Goal: Information Seeking & Learning: Learn about a topic

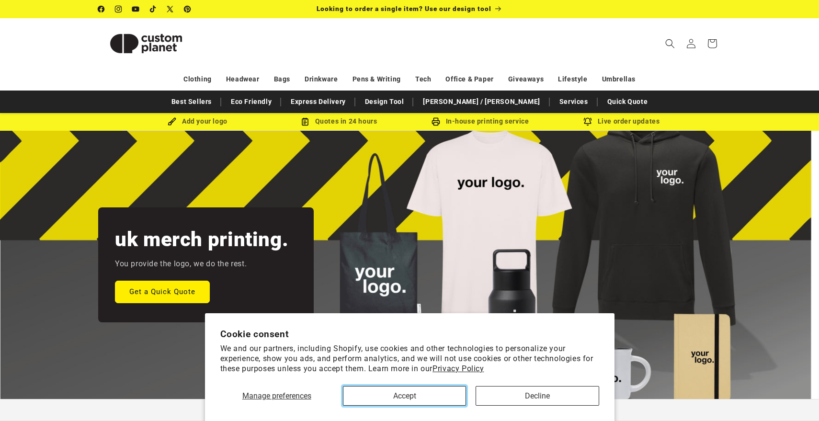
click at [440, 392] on button "Accept" at bounding box center [404, 396] width 123 height 20
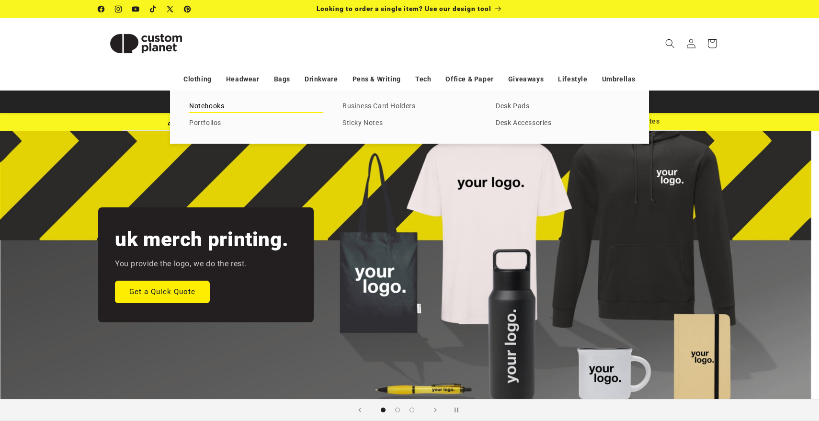
click at [231, 104] on link "Notebooks" at bounding box center [256, 106] width 134 height 13
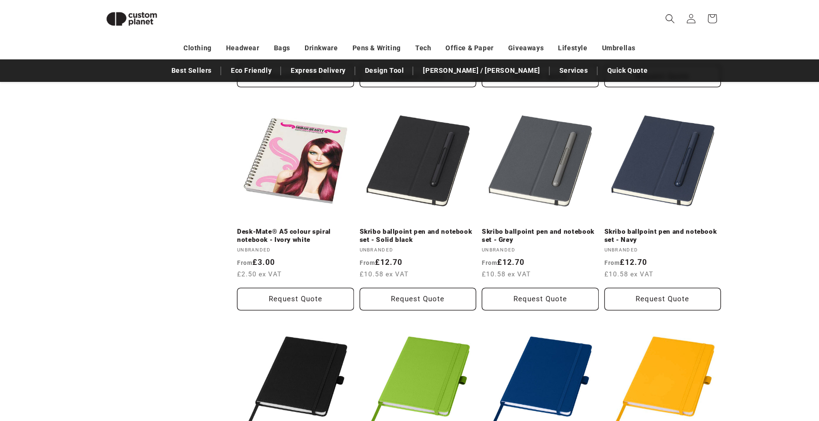
scroll to position [766, 0]
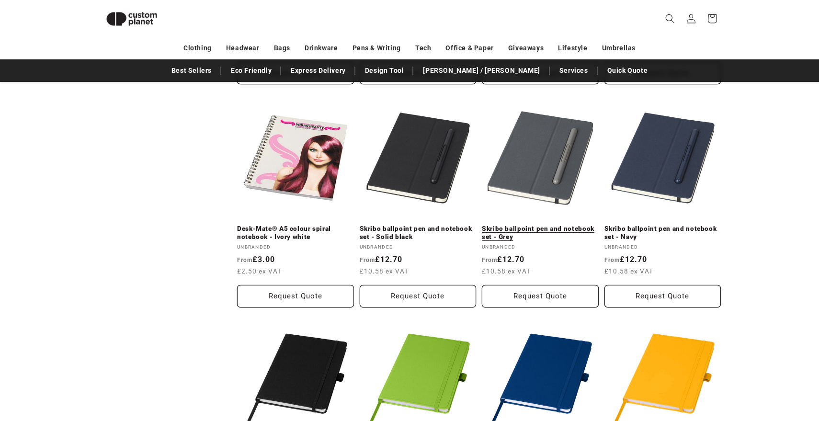
click at [539, 225] on link "Skribo ballpoint pen and notebook set - Grey" at bounding box center [540, 233] width 117 height 17
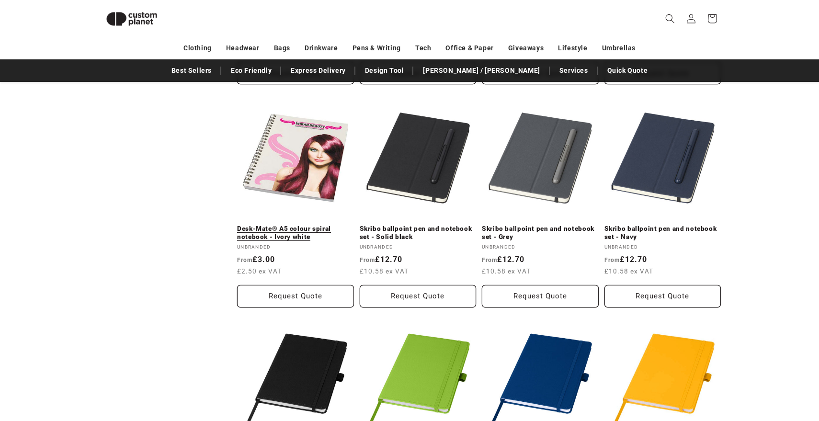
click at [316, 225] on link "Desk-Mate® A5 colour spiral notebook - Ivory white" at bounding box center [295, 233] width 117 height 17
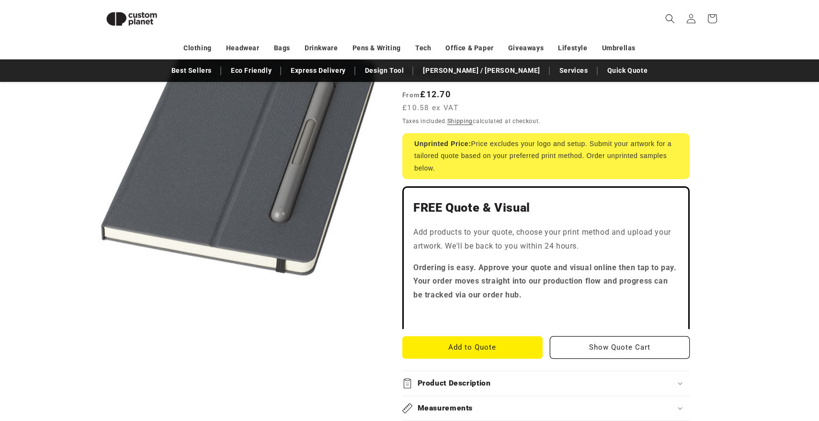
scroll to position [157, 0]
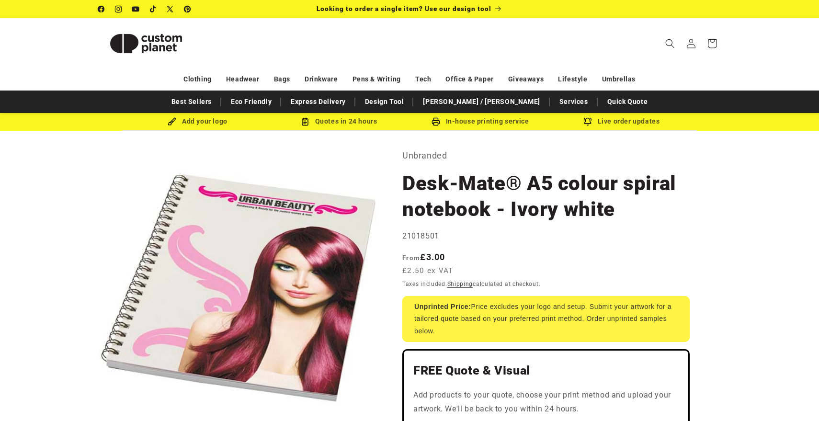
click at [579, 199] on h1 "Desk-Mate® A5 colour spiral notebook - Ivory white" at bounding box center [547, 197] width 288 height 52
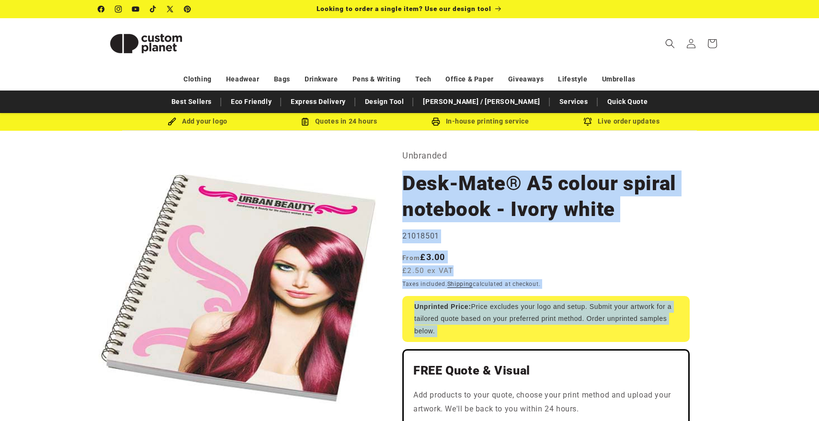
drag, startPoint x: 579, startPoint y: 199, endPoint x: 568, endPoint y: 303, distance: 105.1
click at [568, 303] on div "Unprinted Price: Price excludes your logo and setup. Submit your artwork for a …" at bounding box center [547, 319] width 288 height 46
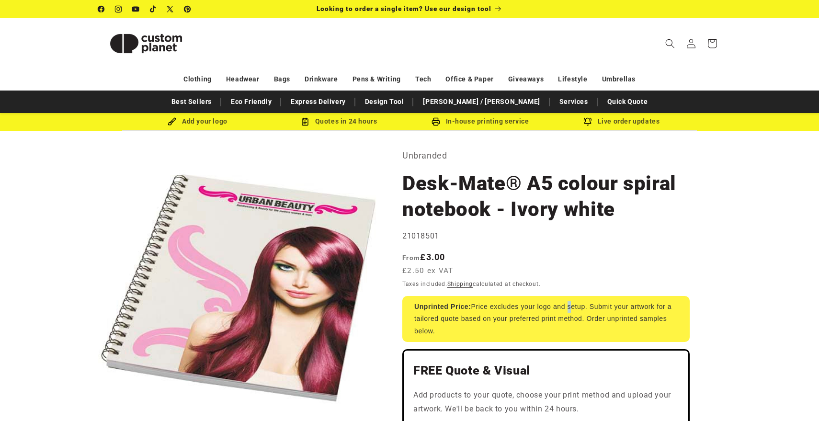
click at [568, 303] on div "Unprinted Price: Price excludes your logo and setup. Submit your artwork for a …" at bounding box center [547, 319] width 288 height 46
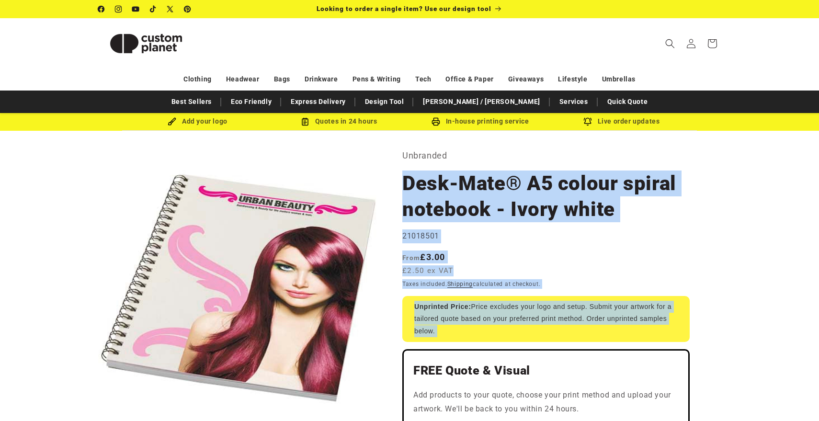
drag, startPoint x: 568, startPoint y: 303, endPoint x: 568, endPoint y: 207, distance: 96.3
click at [568, 207] on h1 "Desk-Mate® A5 colour spiral notebook - Ivory white" at bounding box center [547, 197] width 288 height 52
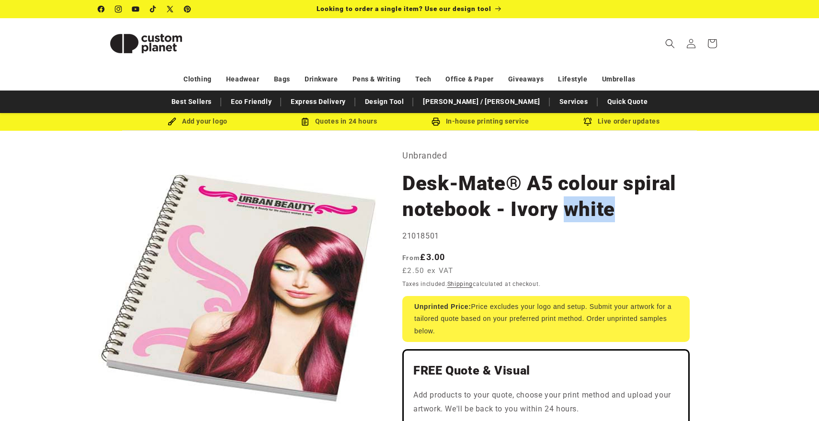
click at [568, 207] on h1 "Desk-Mate® A5 colour spiral notebook - Ivory white" at bounding box center [547, 197] width 288 height 52
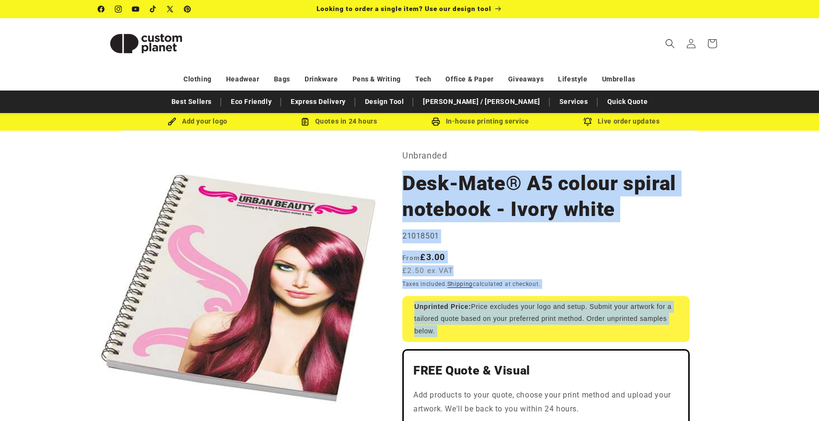
drag, startPoint x: 568, startPoint y: 207, endPoint x: 568, endPoint y: 308, distance: 100.6
click at [568, 308] on div "Unprinted Price: Price excludes your logo and setup. Submit your artwork for a …" at bounding box center [547, 319] width 288 height 46
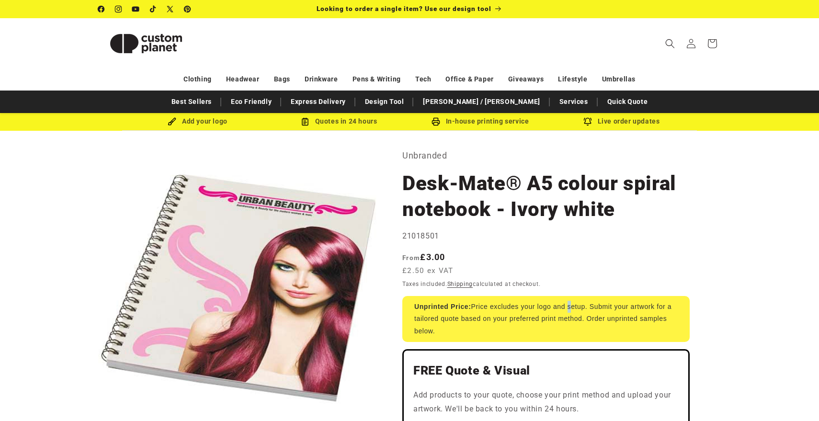
click at [568, 308] on div "Unprinted Price: Price excludes your logo and setup. Submit your artwork for a …" at bounding box center [547, 319] width 288 height 46
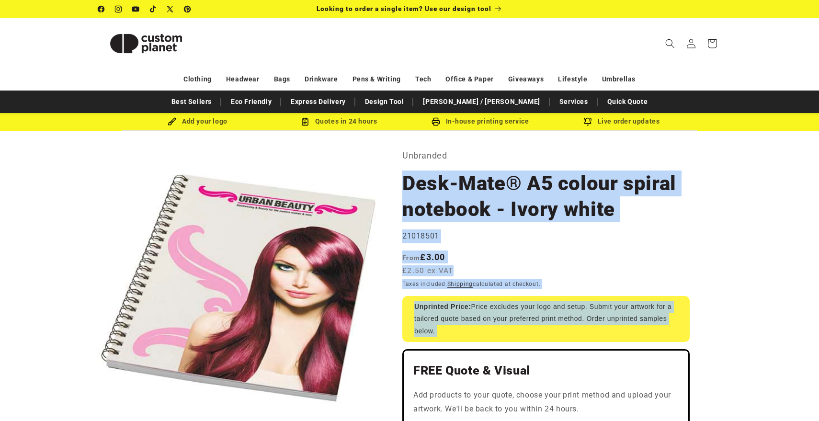
drag, startPoint x: 568, startPoint y: 308, endPoint x: 570, endPoint y: 185, distance: 122.7
click at [570, 185] on h1 "Desk-Mate® A5 colour spiral notebook - Ivory white" at bounding box center [547, 197] width 288 height 52
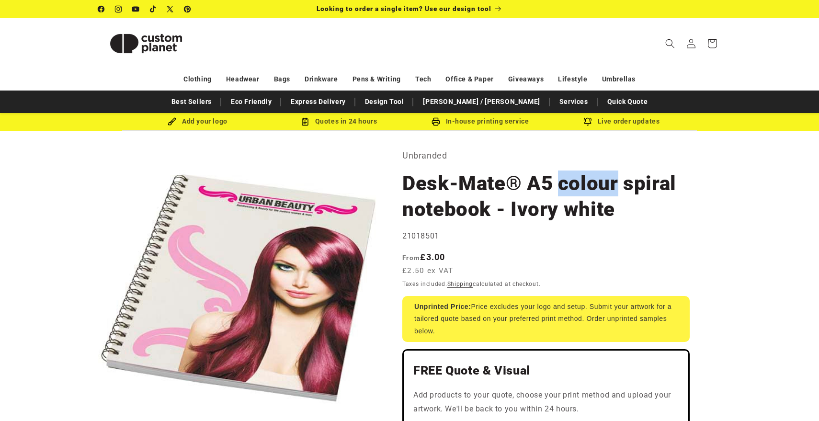
click at [570, 185] on h1 "Desk-Mate® A5 colour spiral notebook - Ivory white" at bounding box center [547, 197] width 288 height 52
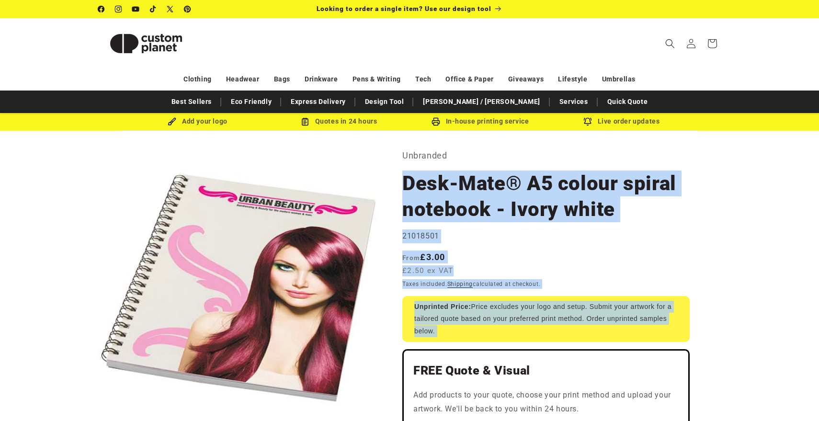
drag, startPoint x: 570, startPoint y: 185, endPoint x: 576, endPoint y: 311, distance: 126.2
click at [576, 311] on div "Unprinted Price: Price excludes your logo and setup. Submit your artwork for a …" at bounding box center [547, 319] width 288 height 46
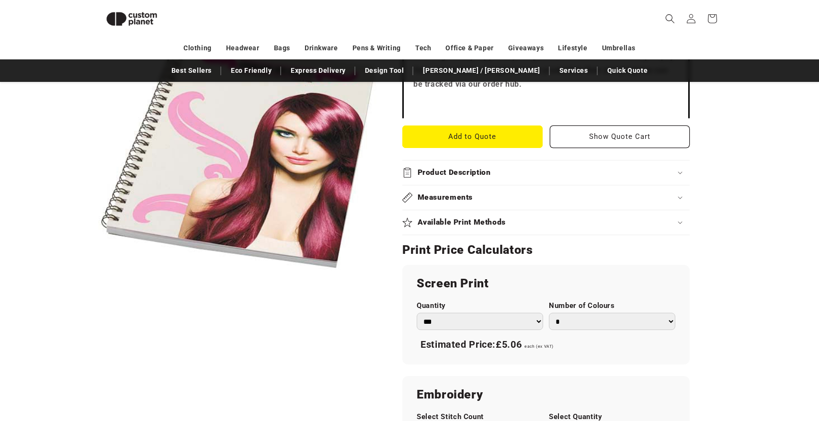
scroll to position [369, 0]
click at [567, 169] on div "Product Description" at bounding box center [547, 172] width 288 height 10
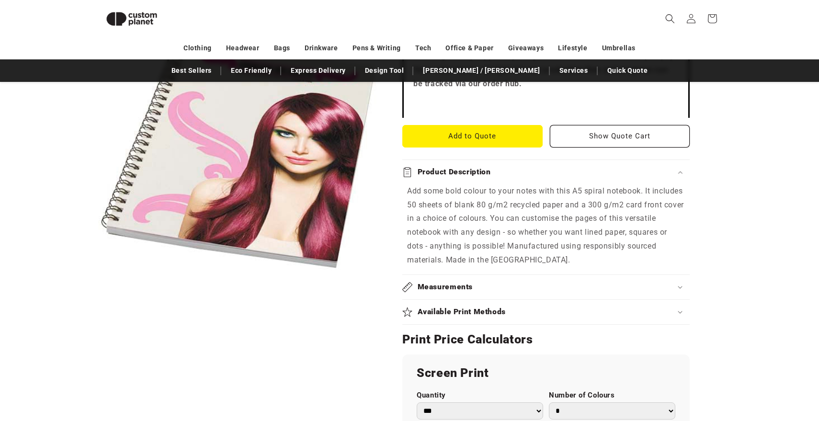
click at [569, 171] on div "Product Description" at bounding box center [547, 172] width 288 height 10
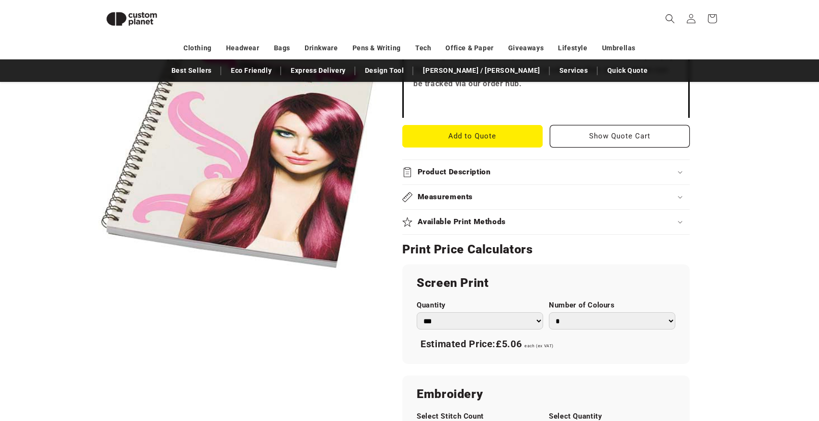
click at [568, 195] on div "Measurements" at bounding box center [547, 197] width 288 height 10
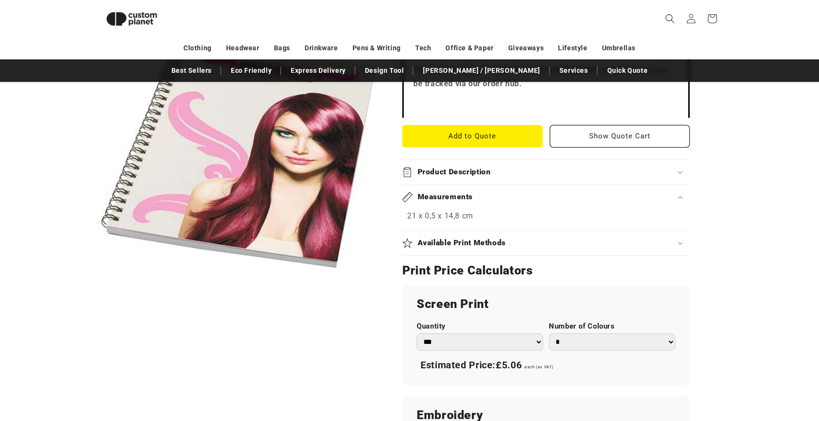
click at [568, 195] on div "Measurements" at bounding box center [547, 197] width 288 height 10
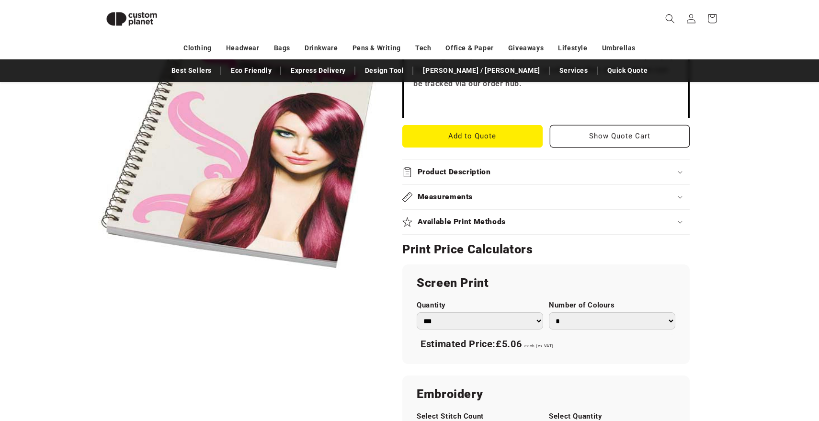
click at [562, 222] on div "Available Print Methods" at bounding box center [547, 222] width 288 height 10
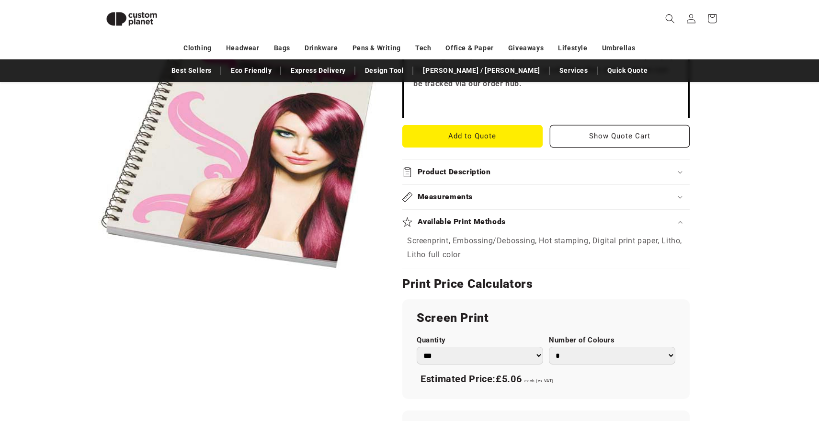
click at [562, 222] on div "Available Print Methods" at bounding box center [547, 222] width 288 height 10
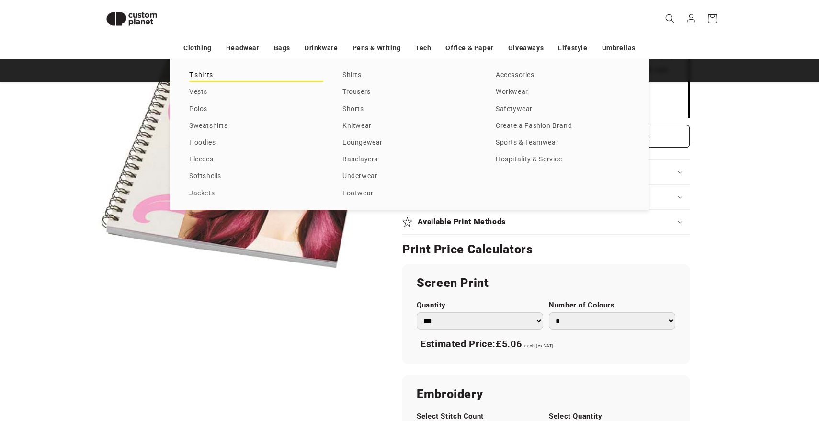
click at [206, 76] on link "T-shirts" at bounding box center [256, 75] width 134 height 13
